Goal: Task Accomplishment & Management: Manage account settings

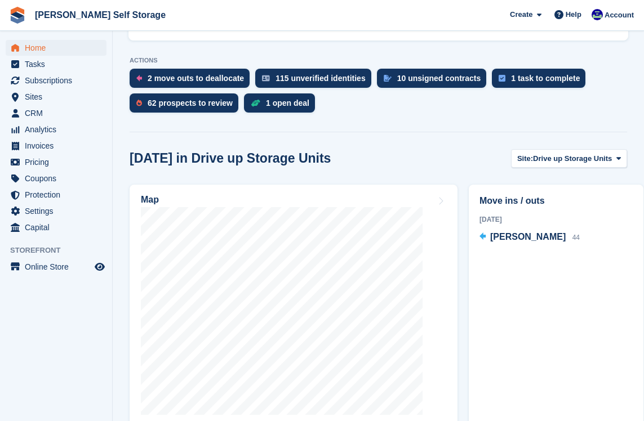
scroll to position [328, 0]
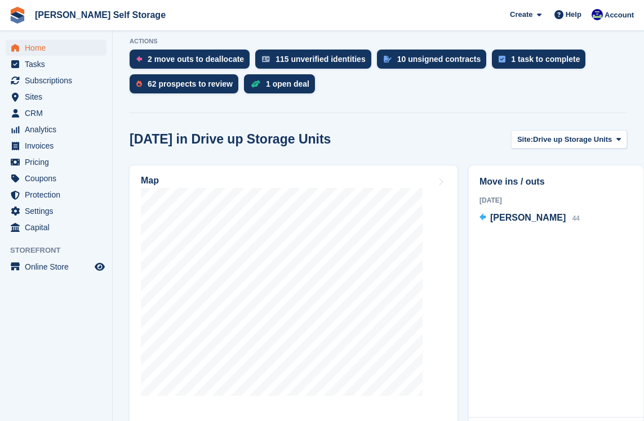
click at [27, 132] on span "Analytics" at bounding box center [59, 130] width 68 height 16
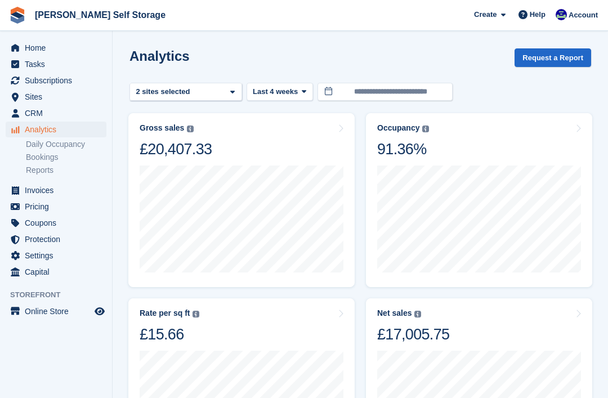
click at [32, 145] on link "Daily Occupancy" at bounding box center [66, 144] width 81 height 11
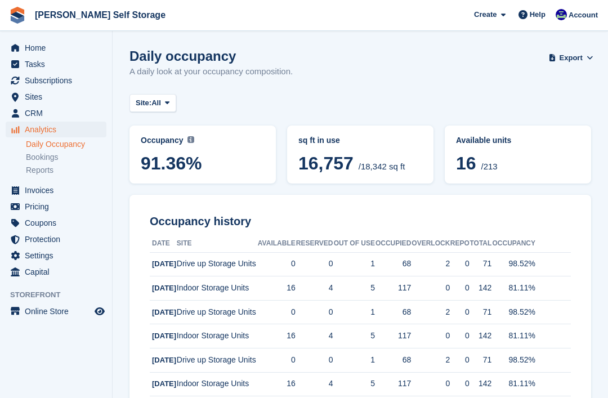
click at [26, 128] on span "Analytics" at bounding box center [59, 130] width 68 height 16
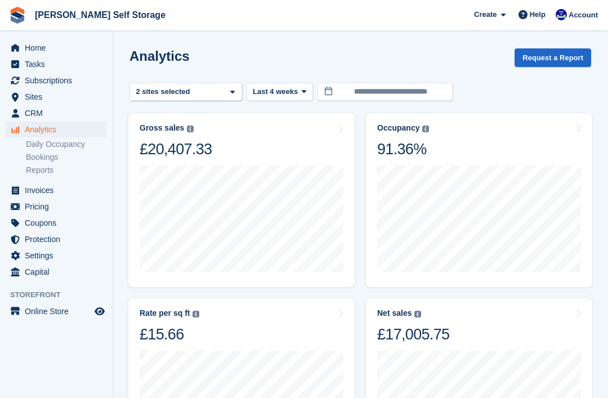
click at [225, 93] on div "Drive up Storage Units 2 sites selected" at bounding box center [186, 92] width 113 height 19
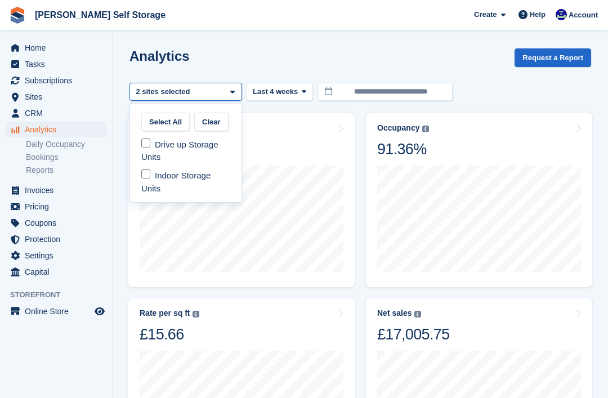
select select "***"
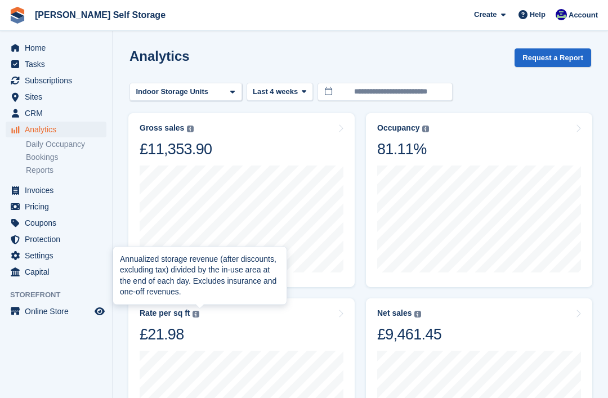
click at [199, 312] on img at bounding box center [196, 314] width 7 height 7
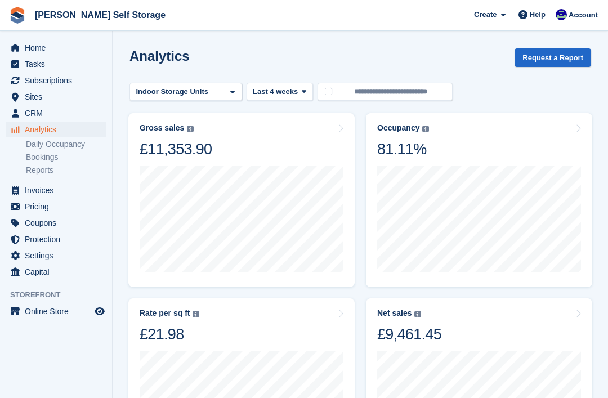
click at [167, 90] on div "Indoor Storage Units" at bounding box center [173, 91] width 79 height 11
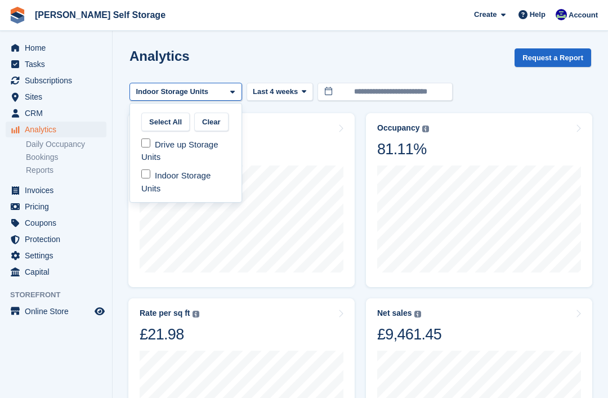
click at [154, 145] on div "Drive up Storage Units" at bounding box center [186, 151] width 103 height 31
select select "**"
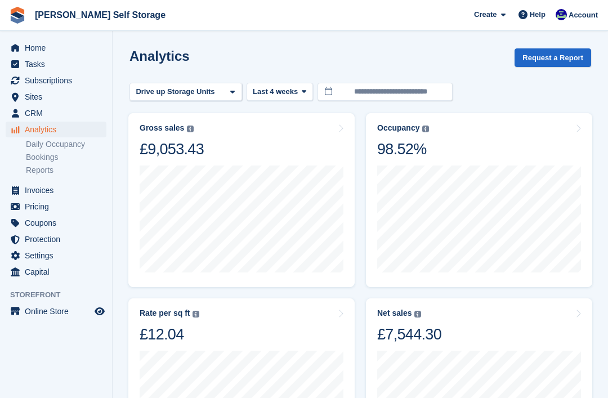
click at [32, 49] on span "Home" at bounding box center [59, 48] width 68 height 16
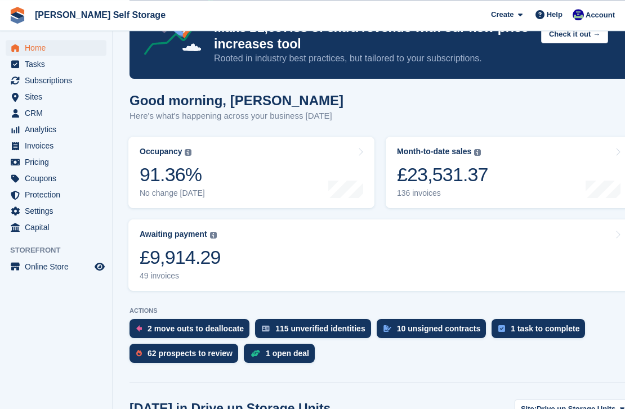
scroll to position [59, 0]
click at [481, 153] on img at bounding box center [477, 152] width 7 height 7
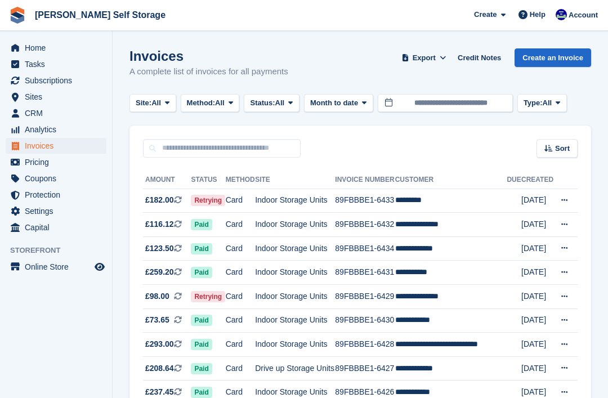
click at [191, 204] on span at bounding box center [182, 199] width 17 height 9
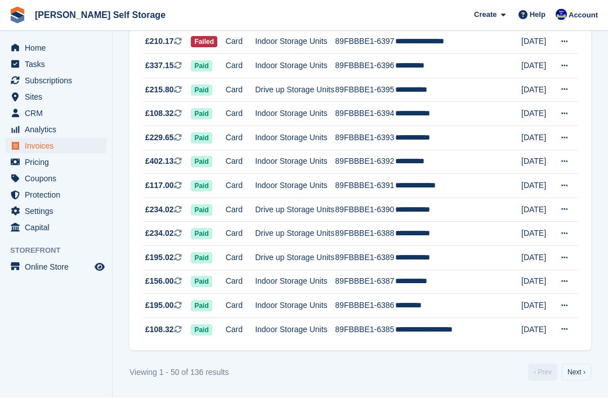
scroll to position [1183, 0]
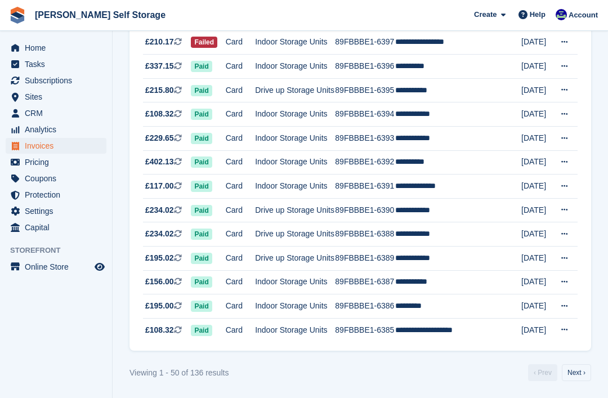
click at [201, 24] on span "Retrying" at bounding box center [208, 18] width 34 height 11
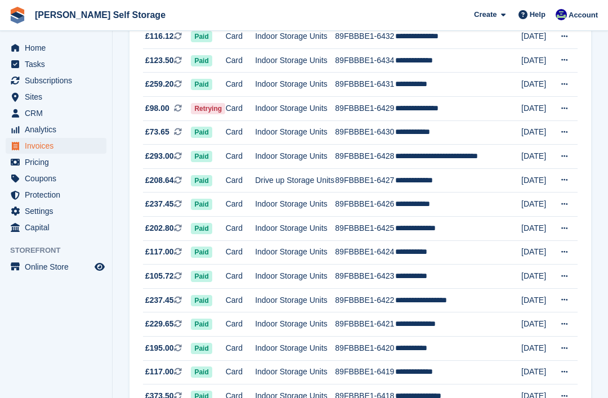
scroll to position [189, 0]
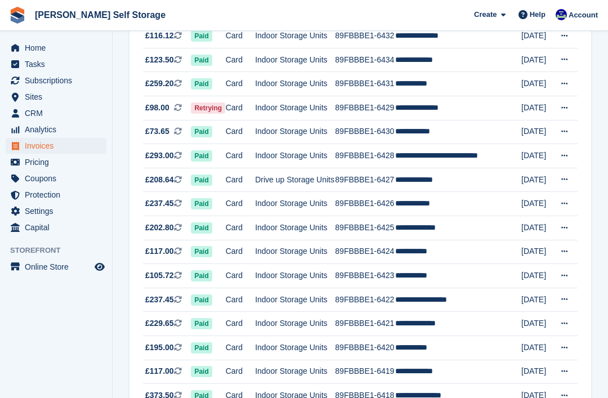
click at [219, 121] on td "Retrying" at bounding box center [208, 108] width 34 height 24
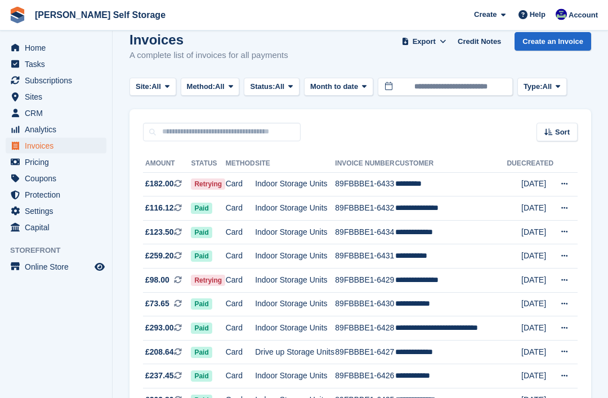
scroll to position [0, 0]
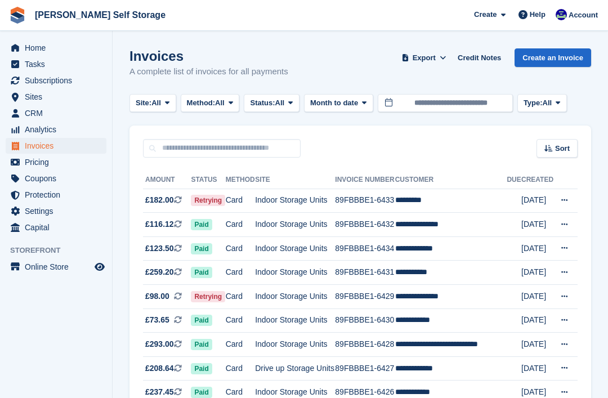
click at [433, 213] on td "*********" at bounding box center [451, 201] width 112 height 24
click at [293, 99] on icon at bounding box center [290, 102] width 5 height 7
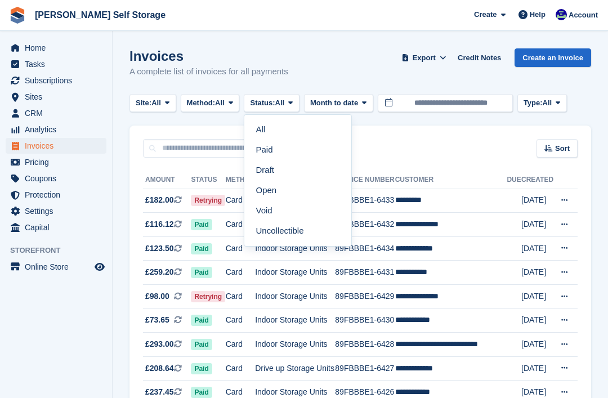
click at [330, 192] on link "Open" at bounding box center [298, 190] width 98 height 20
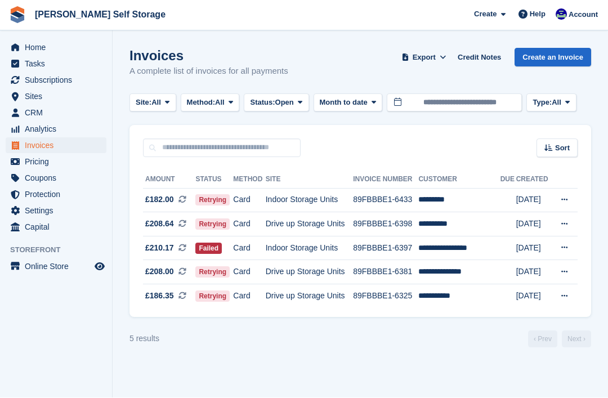
scroll to position [36, 0]
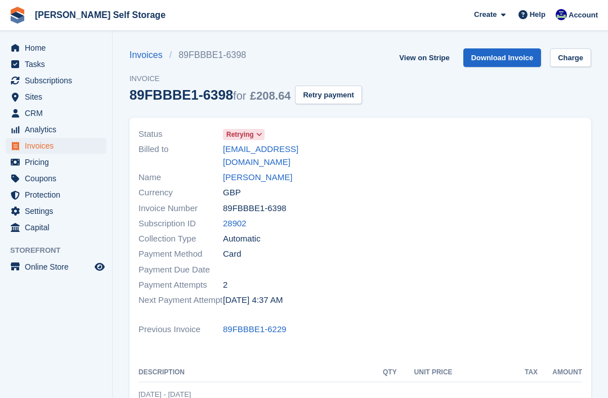
click at [403, 55] on link "View on Stripe" at bounding box center [424, 57] width 59 height 19
click at [355, 101] on button "Retry payment" at bounding box center [328, 95] width 66 height 19
click at [550, 67] on link "Charge" at bounding box center [570, 57] width 41 height 19
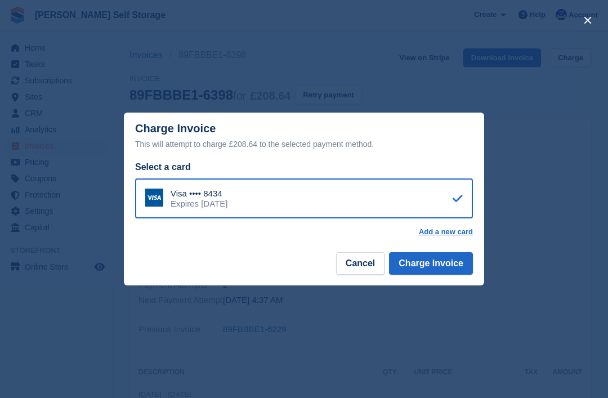
click at [460, 198] on icon at bounding box center [458, 198] width 10 height 1
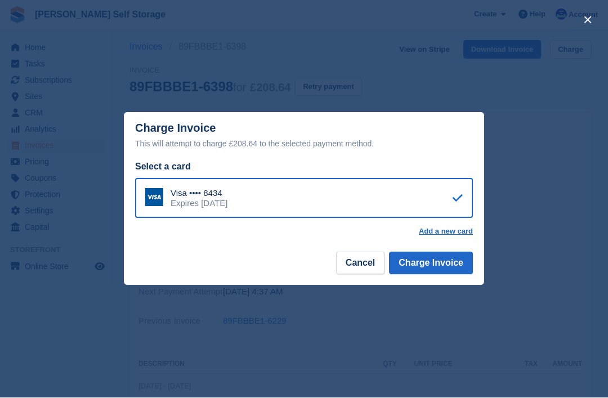
click at [445, 261] on button "Charge Invoice" at bounding box center [431, 263] width 84 height 23
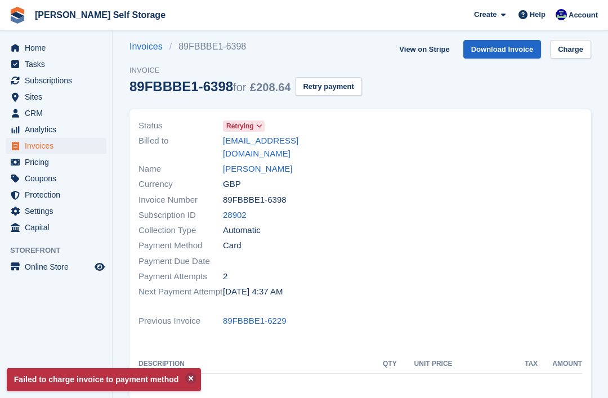
scroll to position [0, 0]
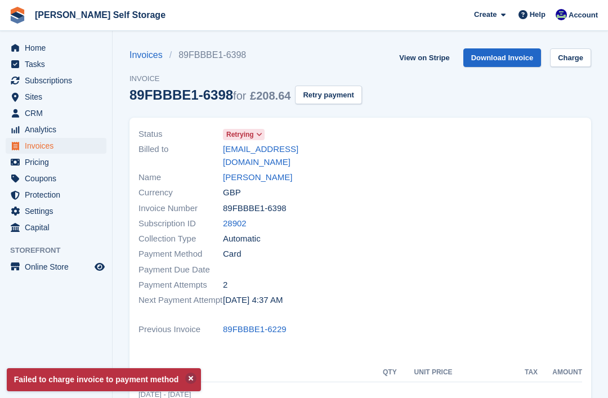
click at [451, 134] on div at bounding box center [474, 217] width 229 height 195
click at [347, 96] on button "Retry payment" at bounding box center [328, 95] width 66 height 19
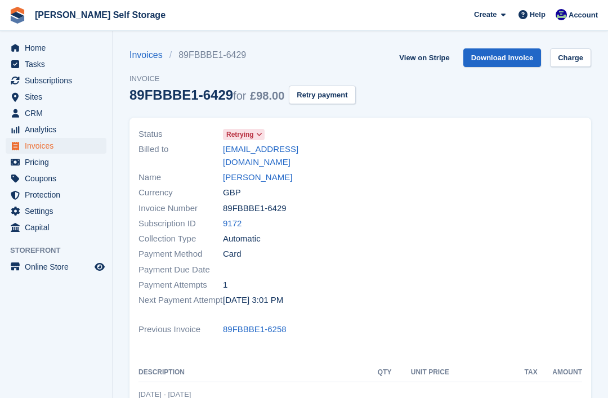
click at [567, 66] on link "Charge" at bounding box center [570, 57] width 41 height 19
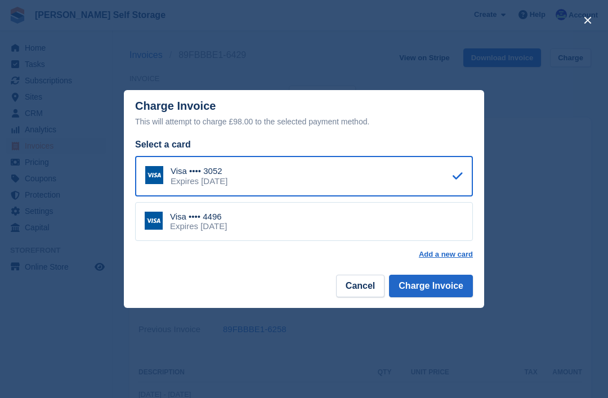
click at [419, 231] on div "Visa •••• 4496 Expires [DATE]" at bounding box center [304, 221] width 338 height 39
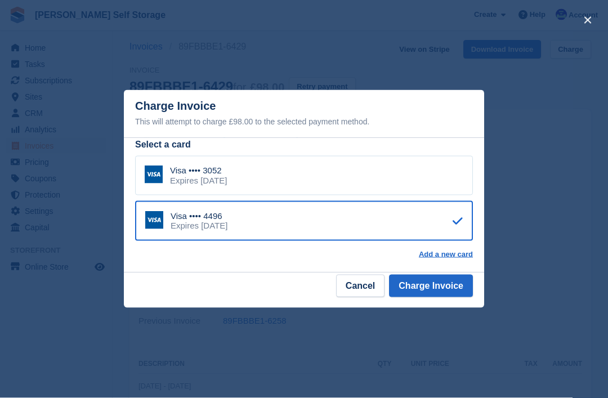
scroll to position [8, 0]
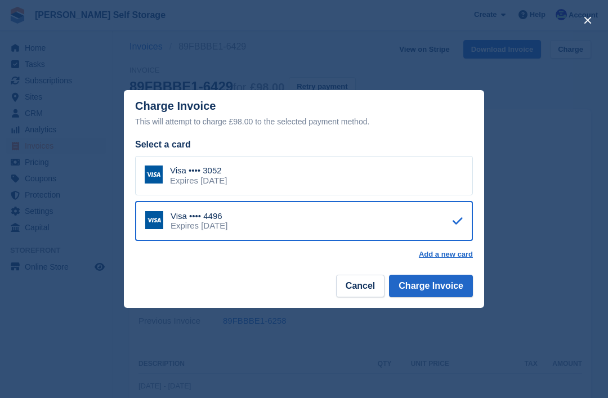
click at [440, 282] on button "Charge Invoice" at bounding box center [431, 286] width 84 height 23
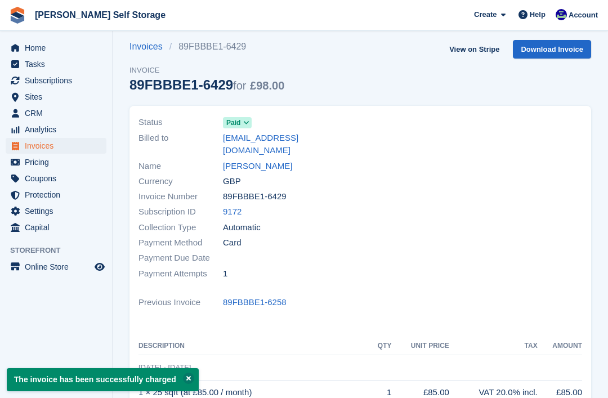
scroll to position [0, 0]
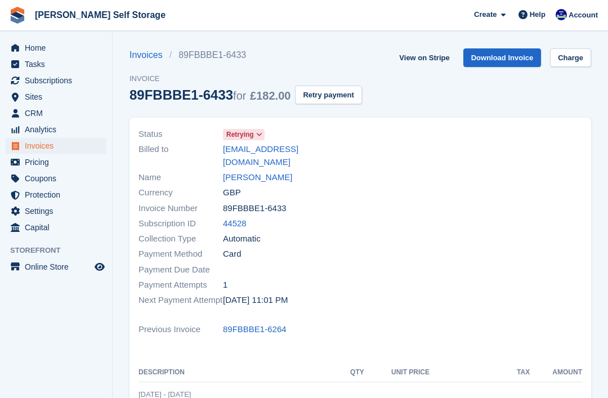
click at [413, 57] on link "View on Stripe" at bounding box center [424, 57] width 59 height 19
click at [588, 79] on div "Invoices 89FBBBE1-6433 Invoice 89FBBBE1-6433 for £182.00 Retry payment View on …" at bounding box center [361, 82] width 462 height 69
click at [564, 58] on link "Charge" at bounding box center [570, 57] width 41 height 19
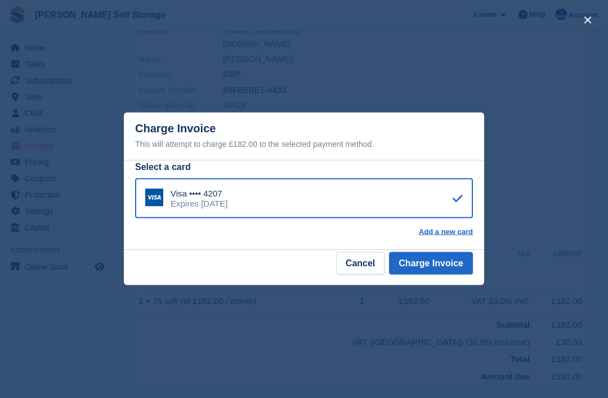
scroll to position [119, 0]
click at [449, 275] on button "Charge Invoice" at bounding box center [431, 263] width 84 height 23
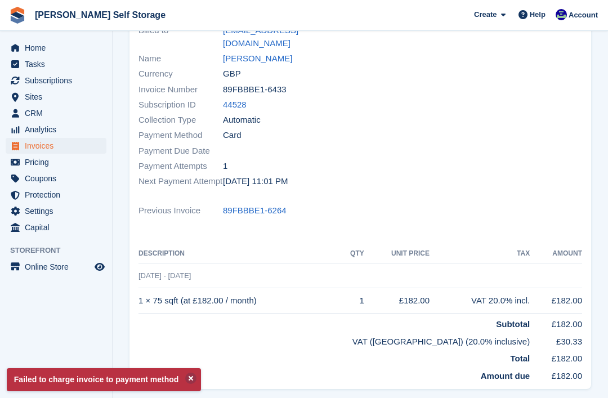
scroll to position [0, 0]
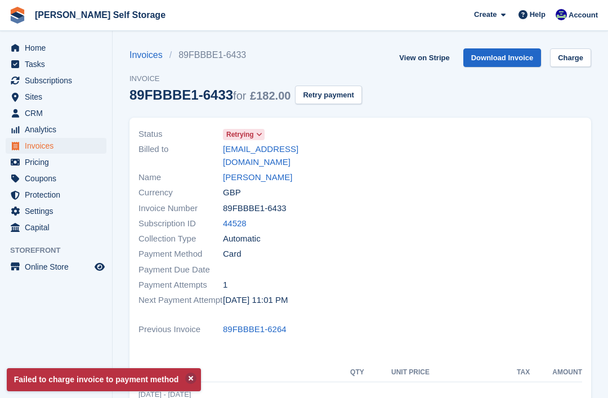
click at [352, 103] on button "Retry payment" at bounding box center [328, 95] width 66 height 19
